Goal: Transaction & Acquisition: Obtain resource

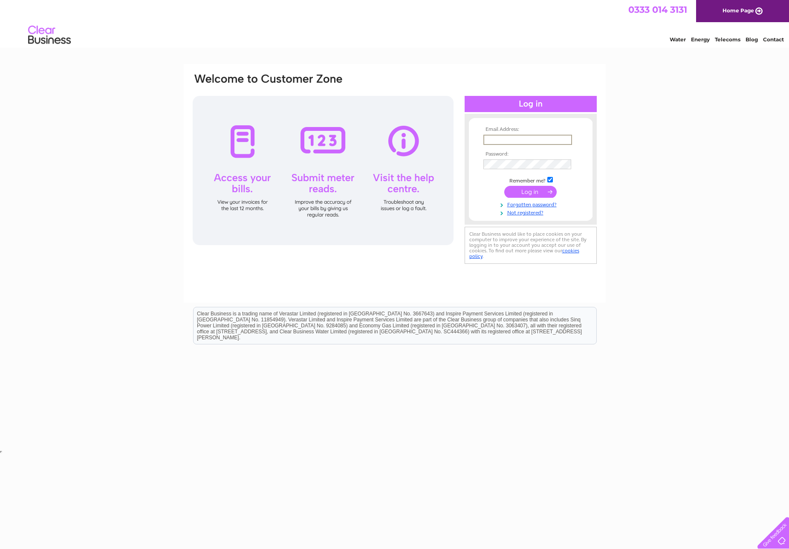
type input "sjadttal@gmail.com"
click at [533, 191] on input "submit" at bounding box center [530, 192] width 52 height 12
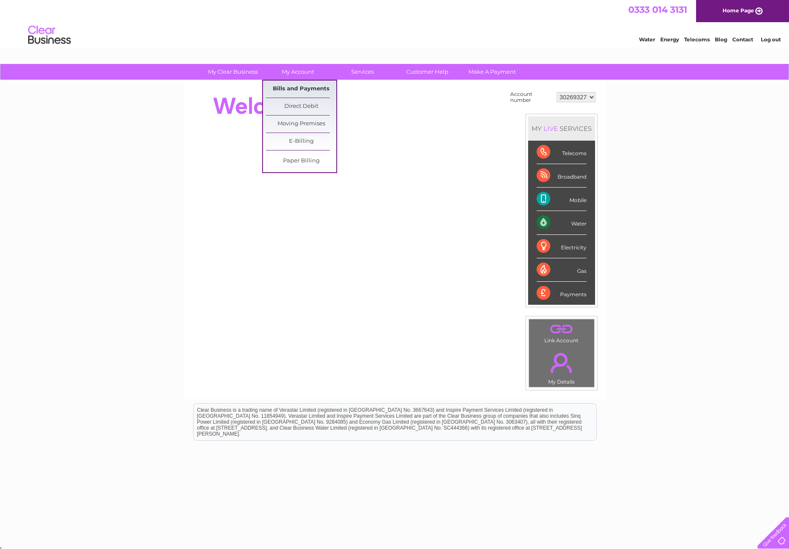
click at [296, 87] on link "Bills and Payments" at bounding box center [301, 89] width 70 height 17
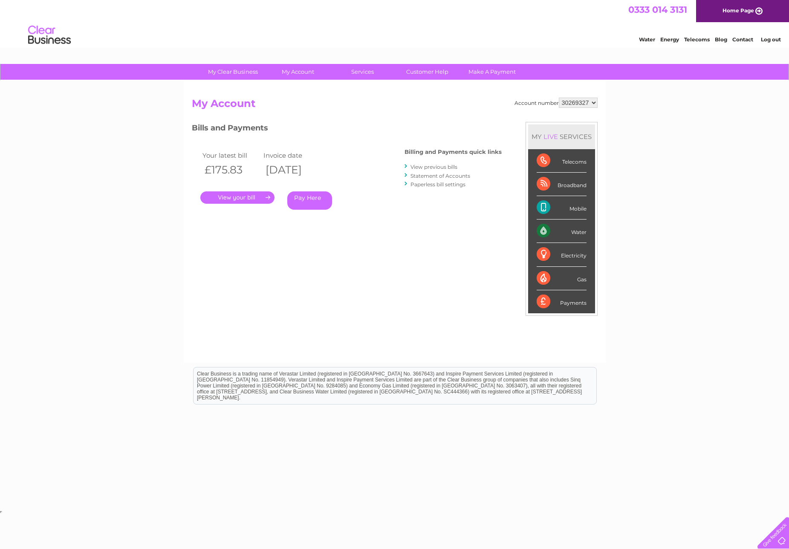
click at [237, 197] on link "." at bounding box center [237, 197] width 74 height 12
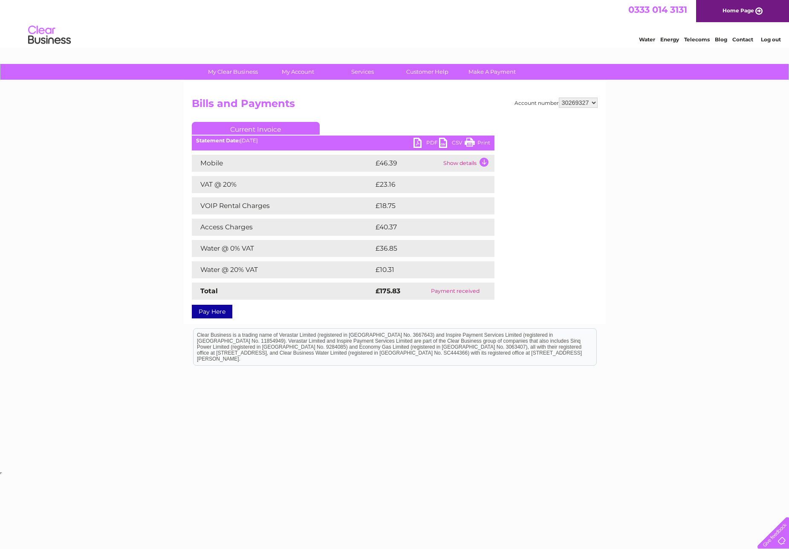
click at [427, 142] on link "PDF" at bounding box center [426, 144] width 26 height 12
click at [426, 143] on link "PDF" at bounding box center [426, 144] width 26 height 12
